Goal: Task Accomplishment & Management: Complete application form

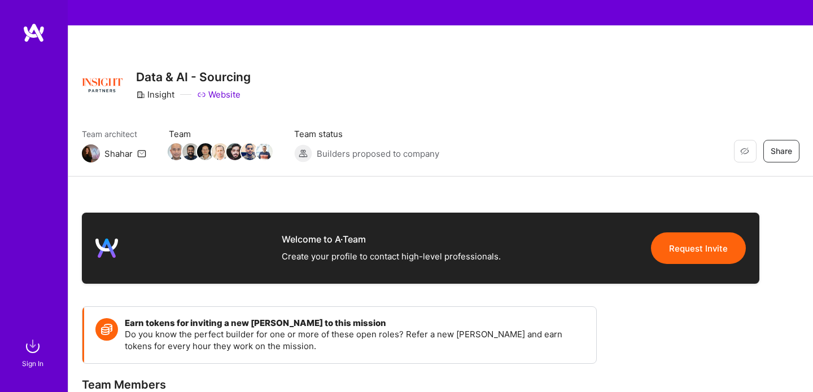
click at [30, 43] on div at bounding box center [34, 179] width 68 height 313
click at [34, 36] on img at bounding box center [34, 33] width 23 height 20
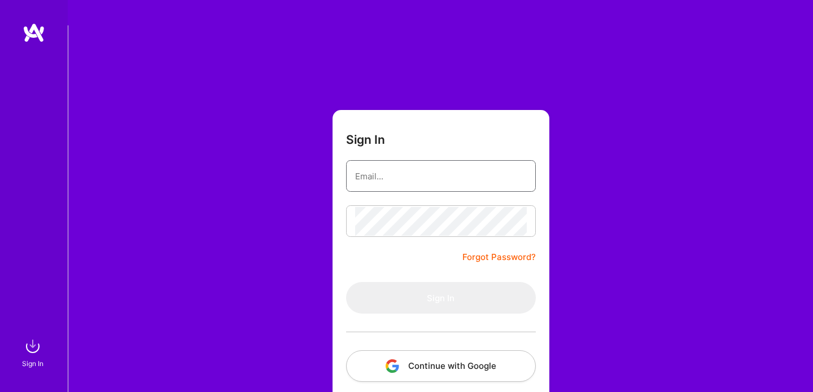
type input "info@hamidomid.com"
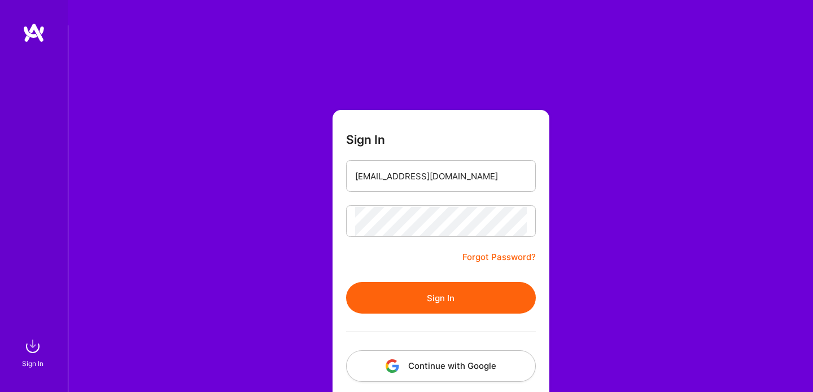
click at [425, 282] on button "Sign In" at bounding box center [441, 298] width 190 height 32
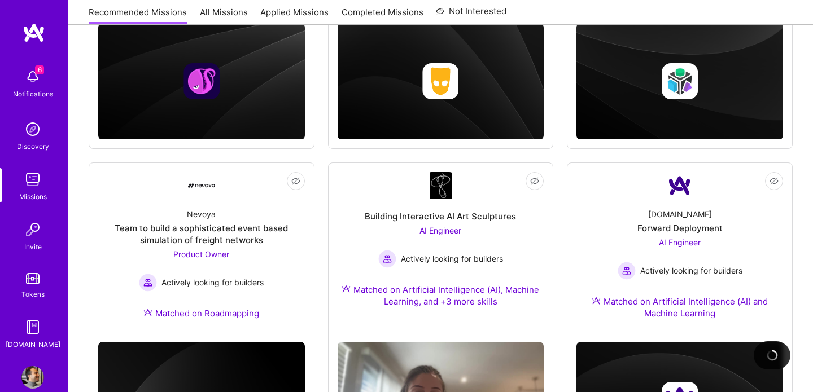
scroll to position [331, 0]
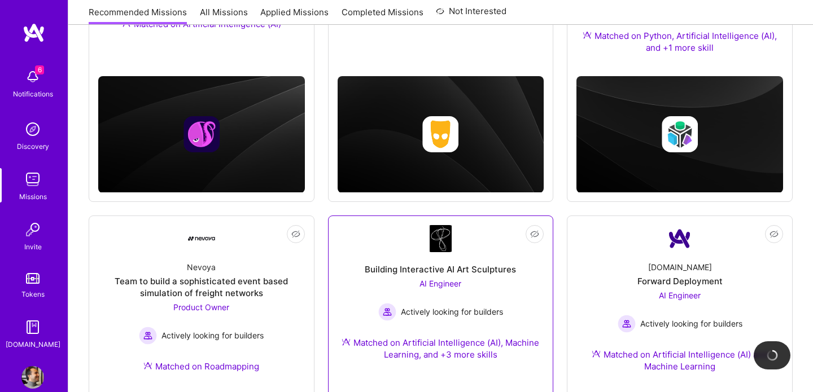
click at [401, 252] on div "Building Interactive AI Art Sculptures AI Engineer Actively looking for builder…" at bounding box center [441, 313] width 207 height 122
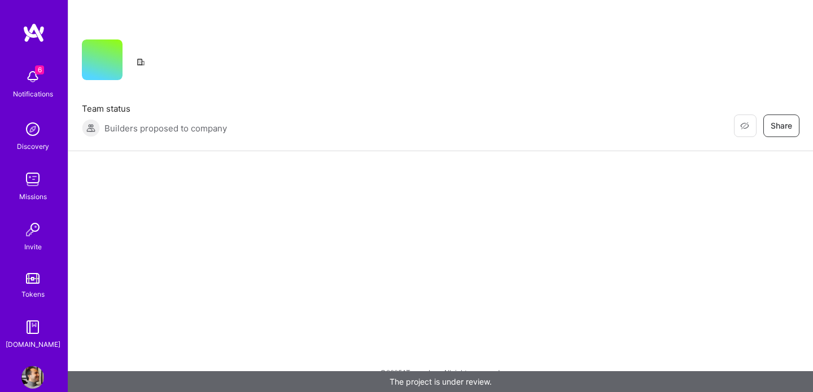
click at [450, 93] on div "Restore Not Interested Share Team status Builders proposed to company Restore N…" at bounding box center [440, 75] width 745 height 151
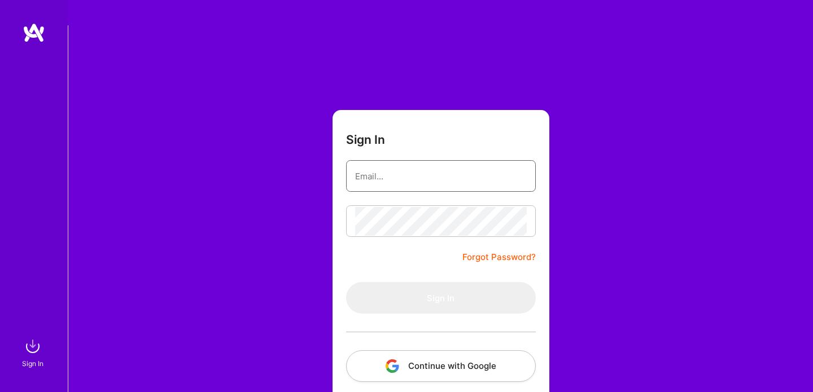
type input "[EMAIL_ADDRESS][DOMAIN_NAME]"
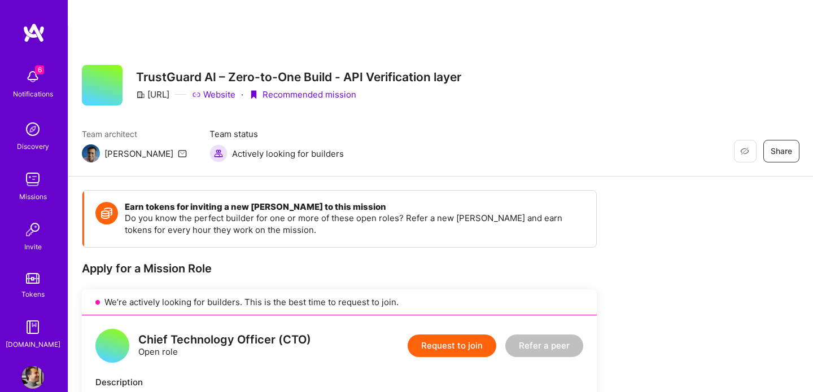
click at [235, 89] on link "Website" at bounding box center [213, 95] width 43 height 12
click at [169, 89] on div "[URL]" at bounding box center [152, 95] width 33 height 12
click at [169, 89] on div "Trustguard.ai" at bounding box center [152, 95] width 33 height 12
copy div "Trustguard.ai"
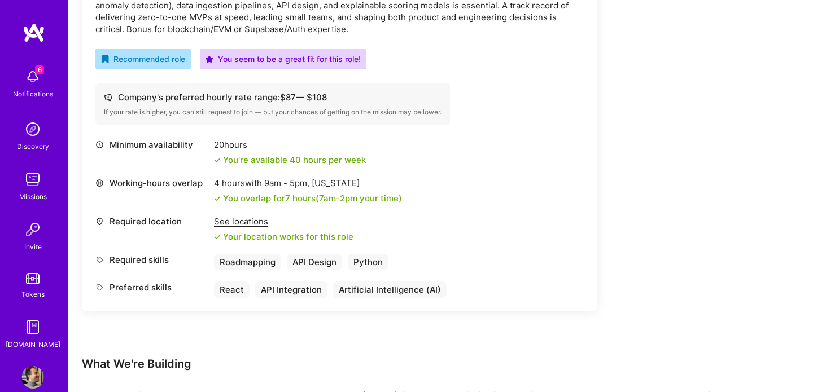
scroll to position [589, 0]
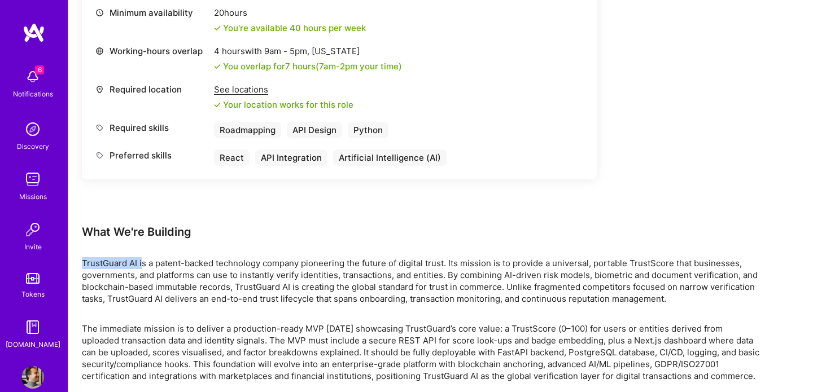
drag, startPoint x: 141, startPoint y: 236, endPoint x: 75, endPoint y: 236, distance: 65.5
click at [75, 236] on div "Earn tokens for inviting a new A.Teamer to this mission Do you know the perfect…" at bounding box center [440, 3] width 745 height 830
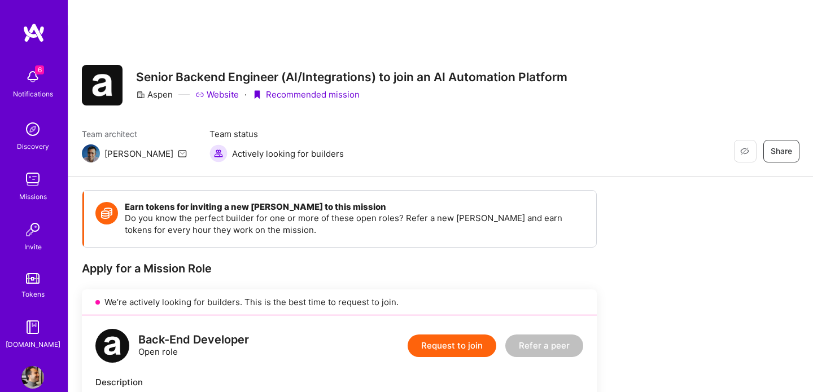
click at [217, 89] on link "Website" at bounding box center [216, 95] width 43 height 12
